Goal: Information Seeking & Learning: Get advice/opinions

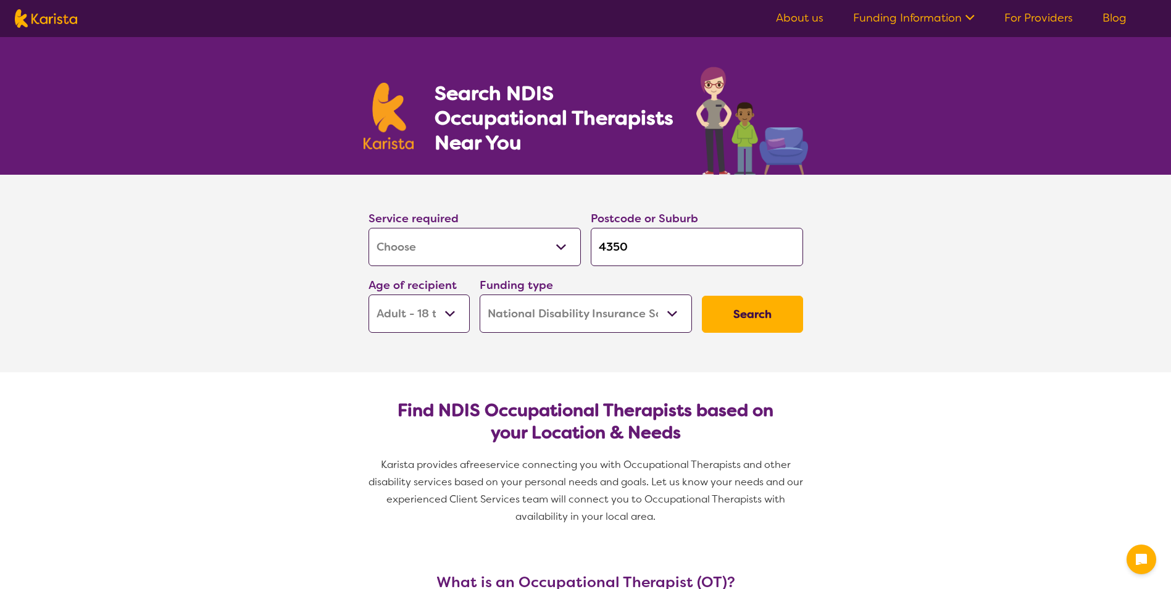
select select "[MEDICAL_DATA]"
select select "AD"
select select "NDIS"
select select "[MEDICAL_DATA]"
select select "AD"
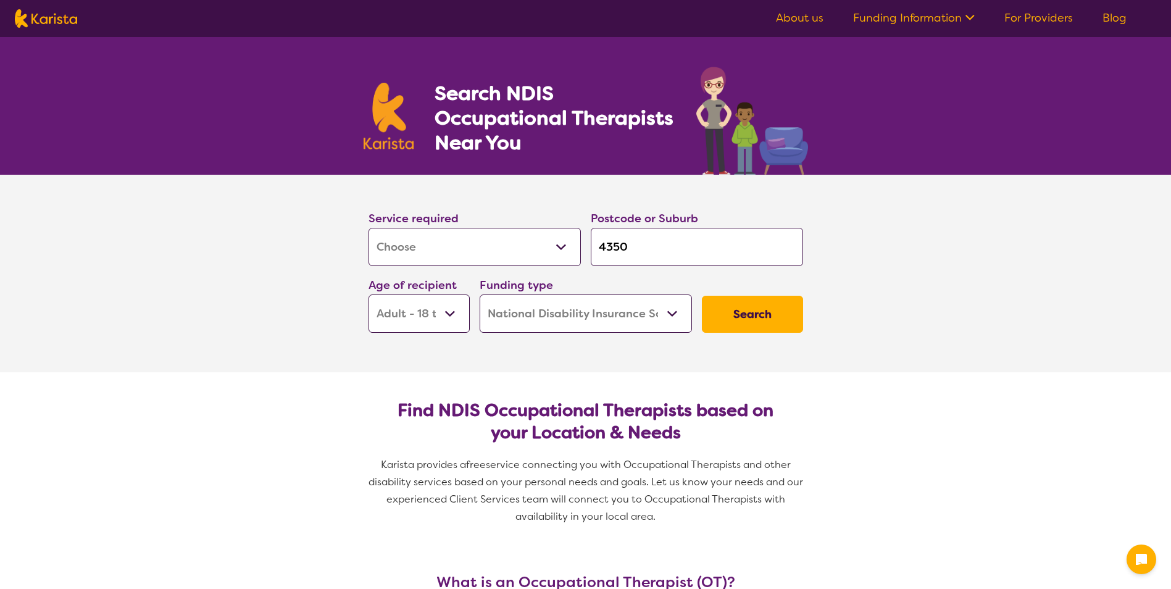
select select "NDIS"
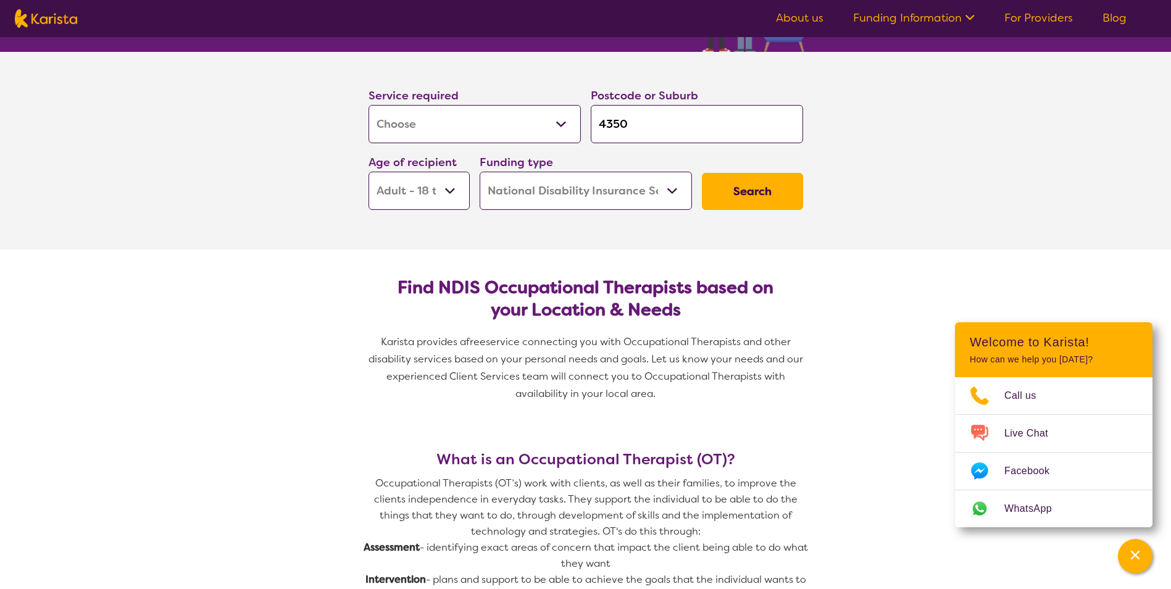
scroll to position [123, 0]
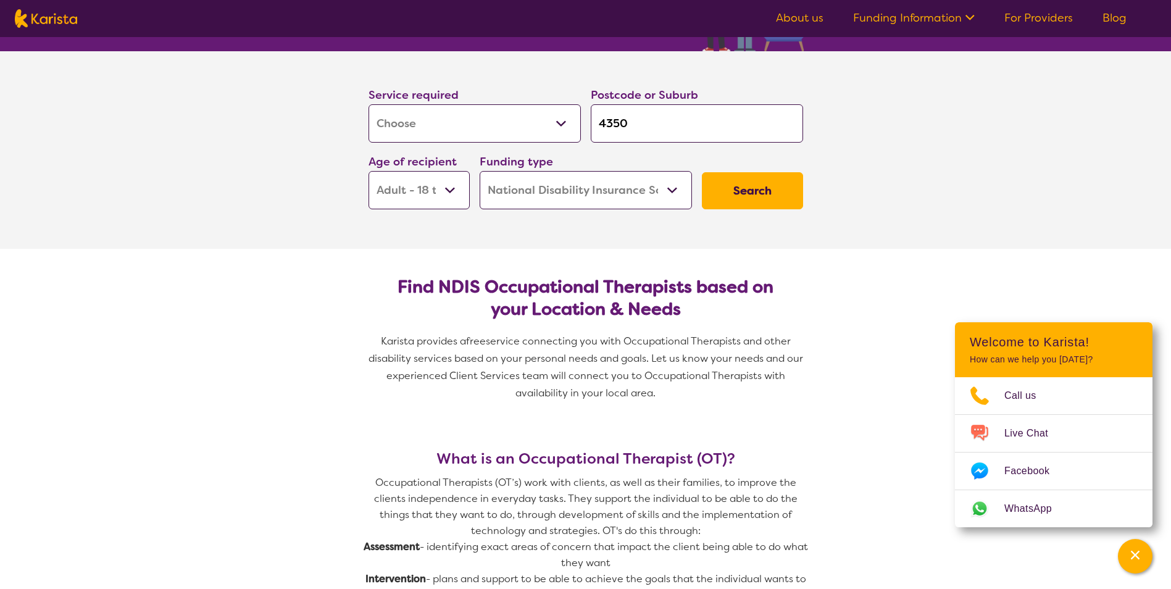
click at [449, 189] on select "Early Childhood - 0 to 9 Child - 10 to 11 Adolescent - 12 to 17 Adult - 18 to 6…" at bounding box center [419, 190] width 101 height 38
click at [369, 171] on select "Early Childhood - 0 to 9 Child - 10 to 11 Adolescent - 12 to 17 Adult - 18 to 6…" at bounding box center [419, 190] width 101 height 38
click at [757, 189] on button "Search" at bounding box center [752, 190] width 101 height 37
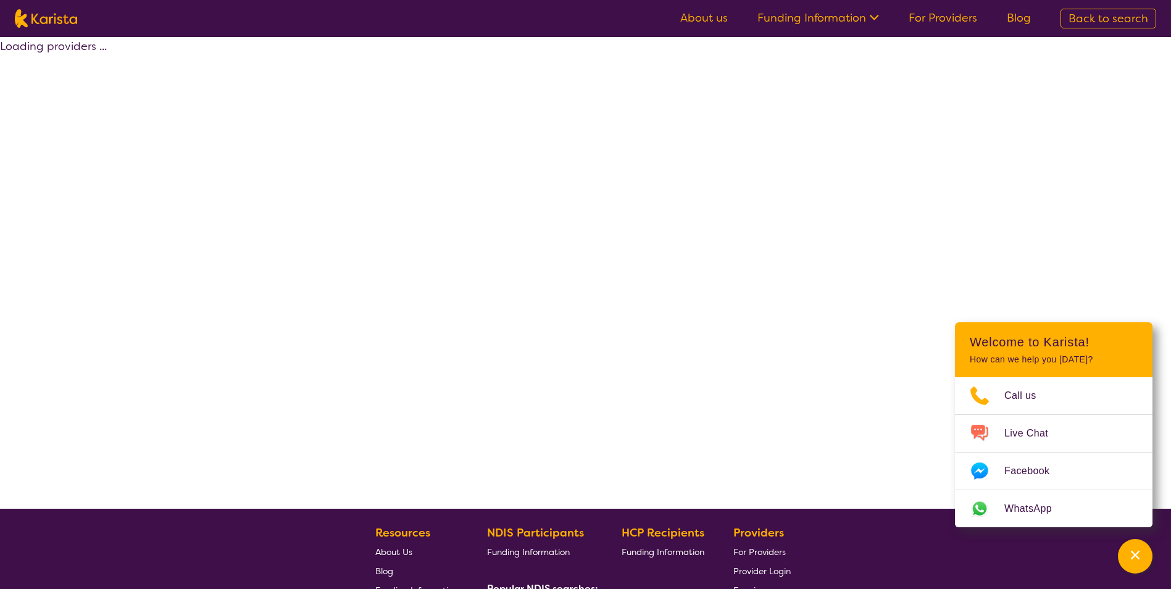
select select "by_score"
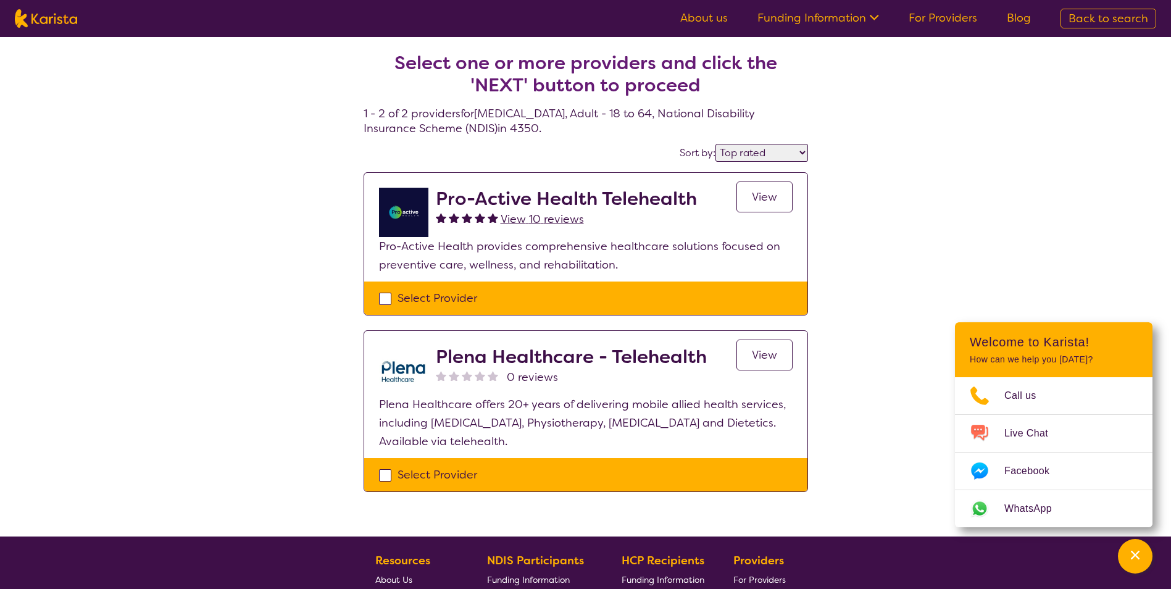
select select "[MEDICAL_DATA]"
select select "AD"
select select "NDIS"
select select "[MEDICAL_DATA]"
select select "AD"
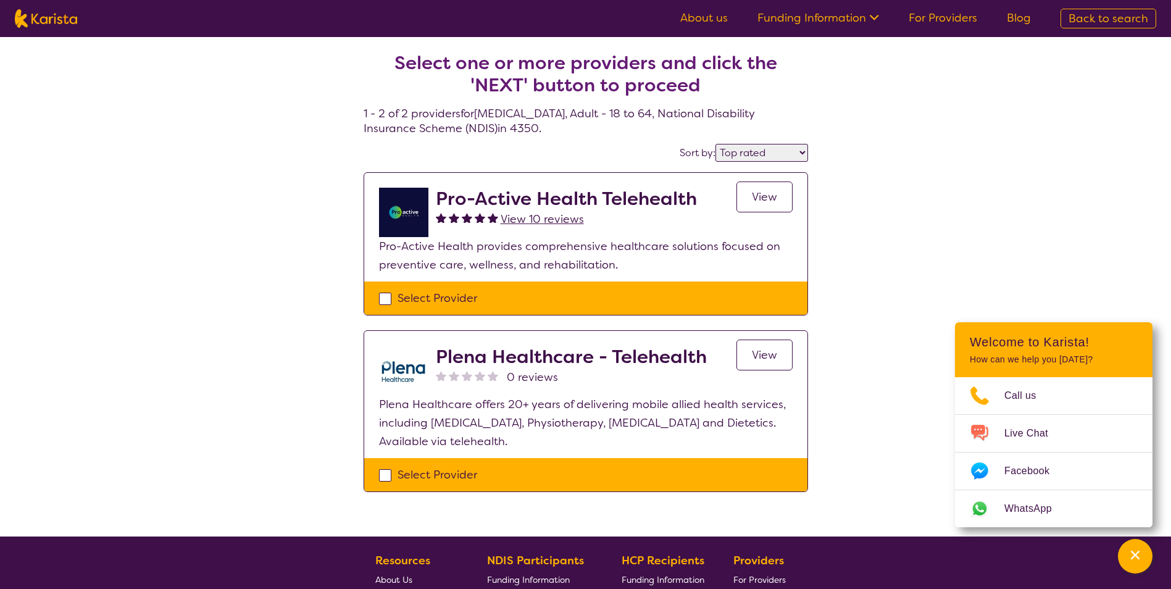
select select "NDIS"
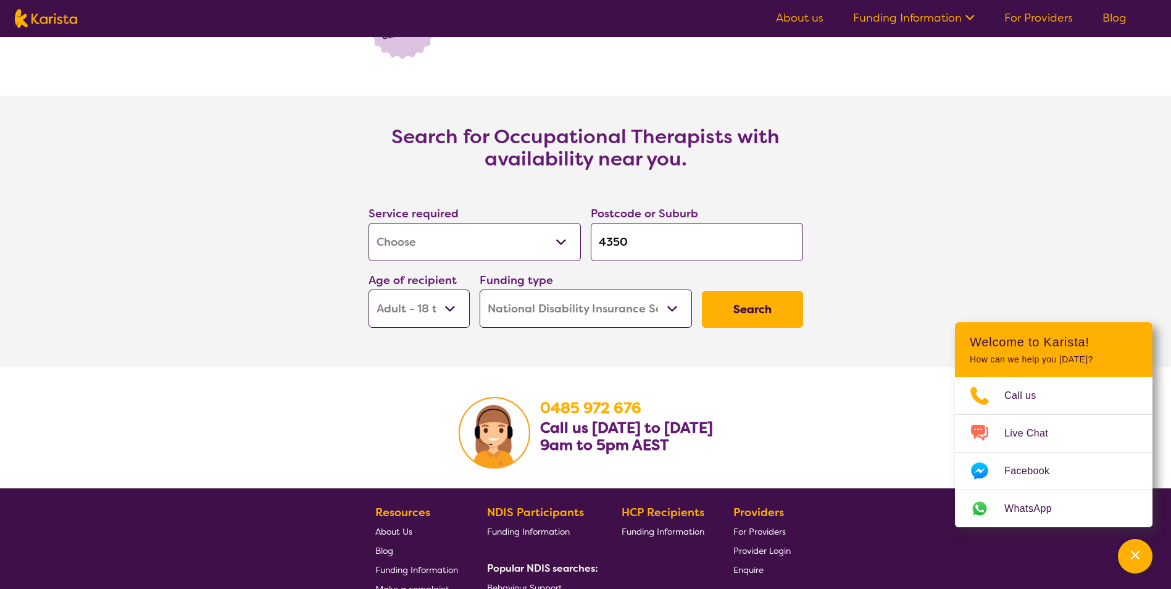
scroll to position [1728, 0]
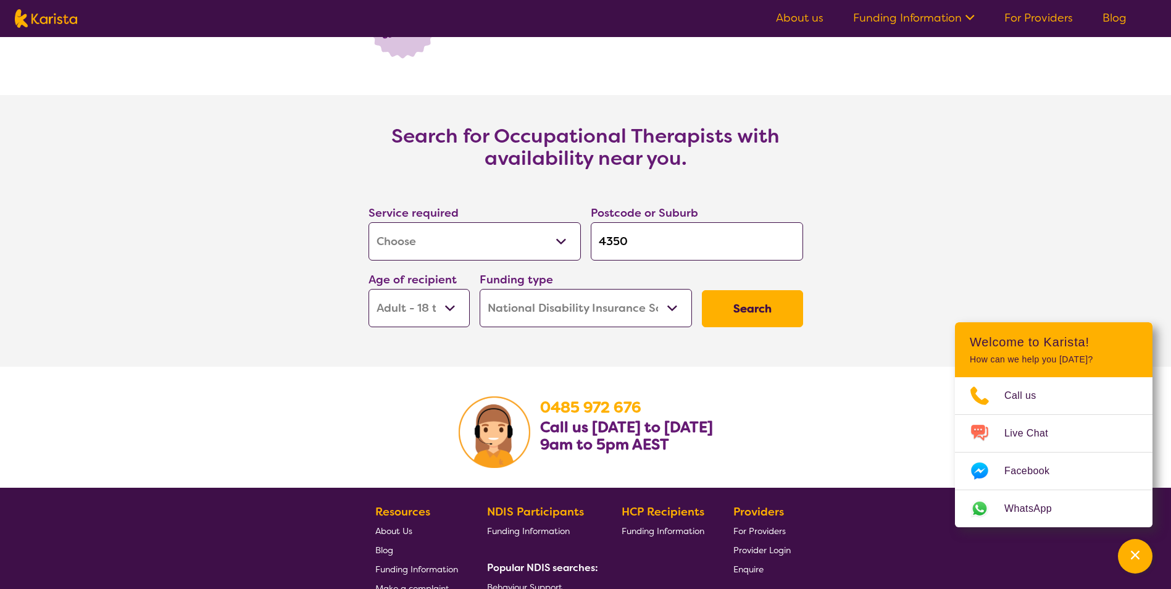
click at [454, 304] on select "Early Childhood - 0 to 9 Child - 10 to 11 Adolescent - 12 to 17 Adult - 18 to 6…" at bounding box center [419, 308] width 101 height 38
select select "CH"
click at [369, 289] on select "Early Childhood - 0 to 9 Child - 10 to 11 Adolescent - 12 to 17 Adult - 18 to 6…" at bounding box center [419, 308] width 101 height 38
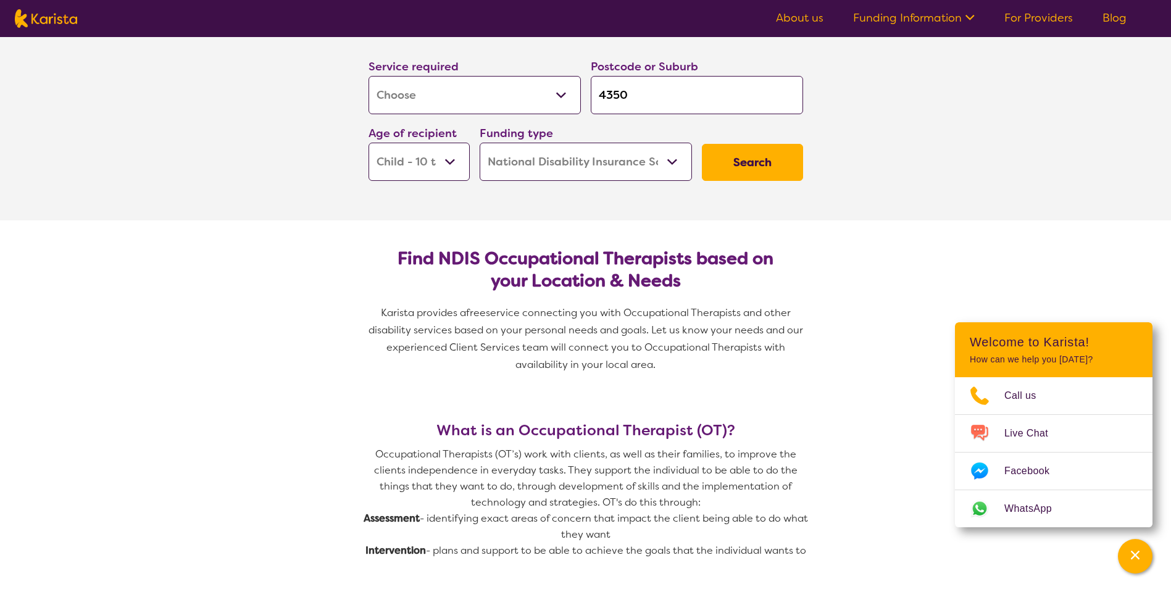
scroll to position [0, 0]
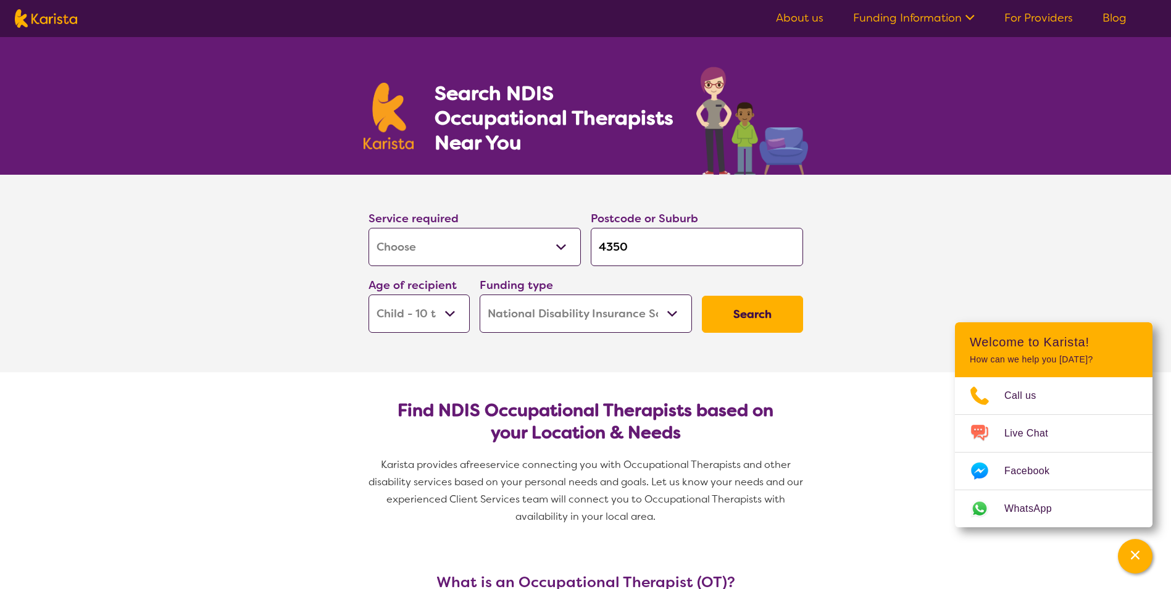
click at [970, 18] on icon at bounding box center [969, 18] width 9 height 6
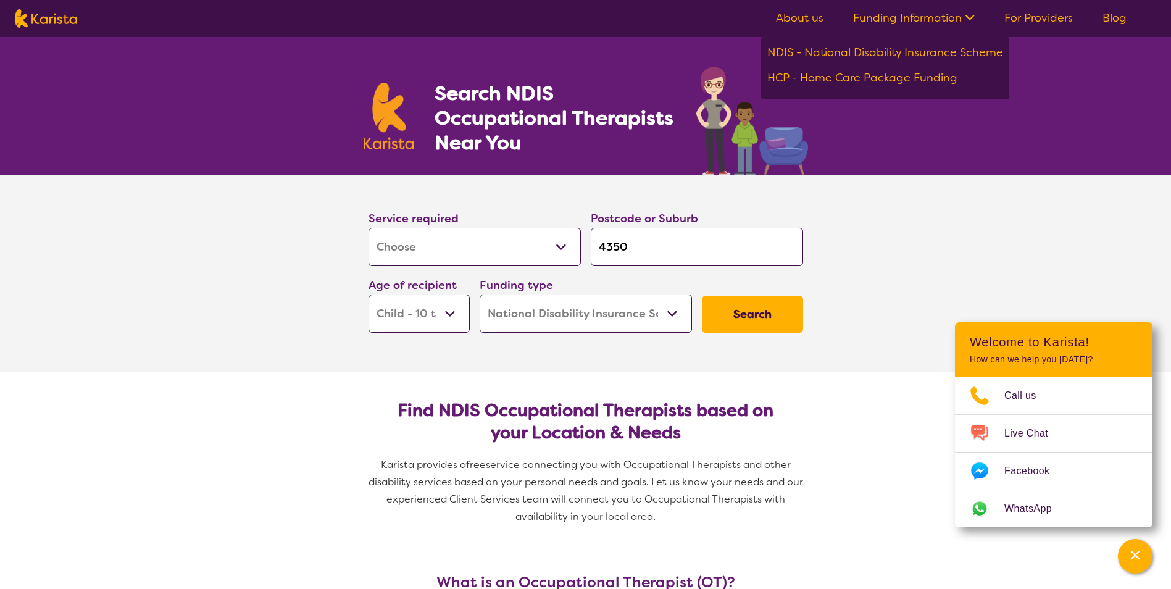
click at [452, 310] on select "Early Childhood - 0 to 9 Child - 10 to 11 Adolescent - 12 to 17 Adult - 18 to 6…" at bounding box center [419, 313] width 101 height 38
select select "AD"
click at [369, 294] on select "Early Childhood - 0 to 9 Child - 10 to 11 Adolescent - 12 to 17 Adult - 18 to 6…" at bounding box center [419, 313] width 101 height 38
select select "AD"
click at [748, 309] on button "Search" at bounding box center [752, 314] width 101 height 37
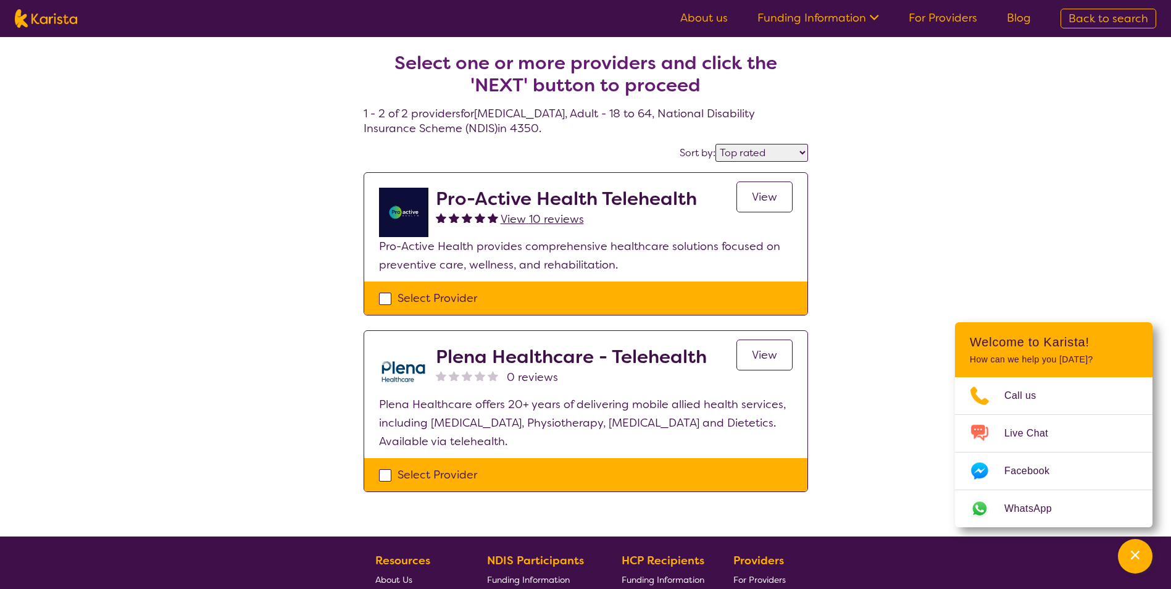
click at [802, 152] on select "Highly reviewed Top rated" at bounding box center [761, 153] width 93 height 18
select select "highly_reviewed"
click at [716, 144] on select "Highly reviewed Top rated" at bounding box center [761, 153] width 93 height 18
select select "[MEDICAL_DATA]"
select select "AD"
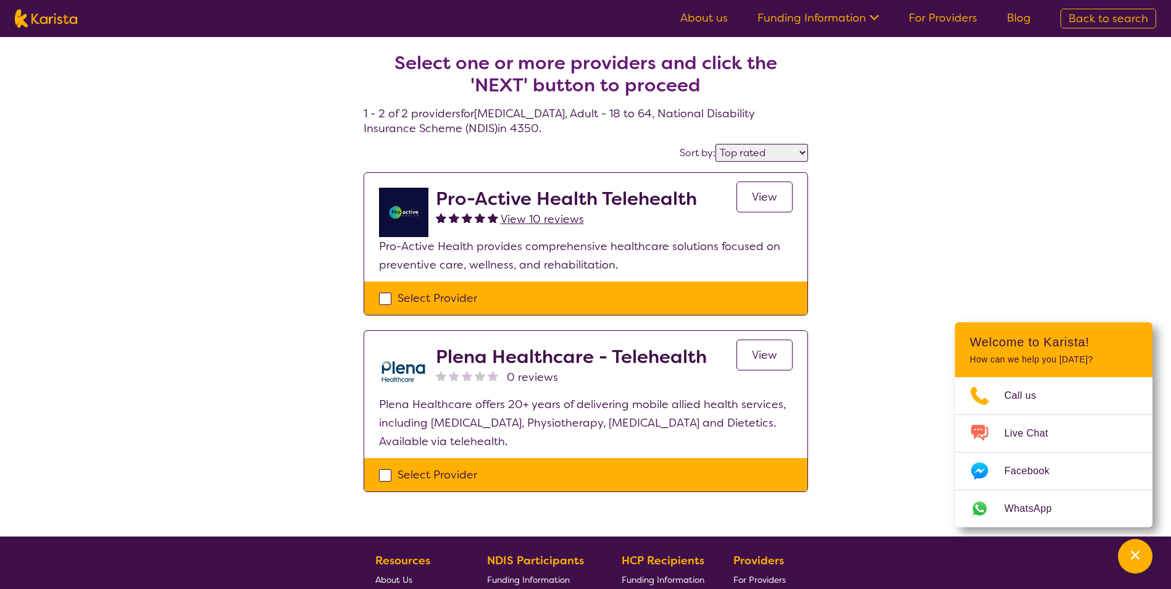
select select "NDIS"
select select "[MEDICAL_DATA]"
select select "AD"
select select "NDIS"
